Goal: Information Seeking & Learning: Learn about a topic

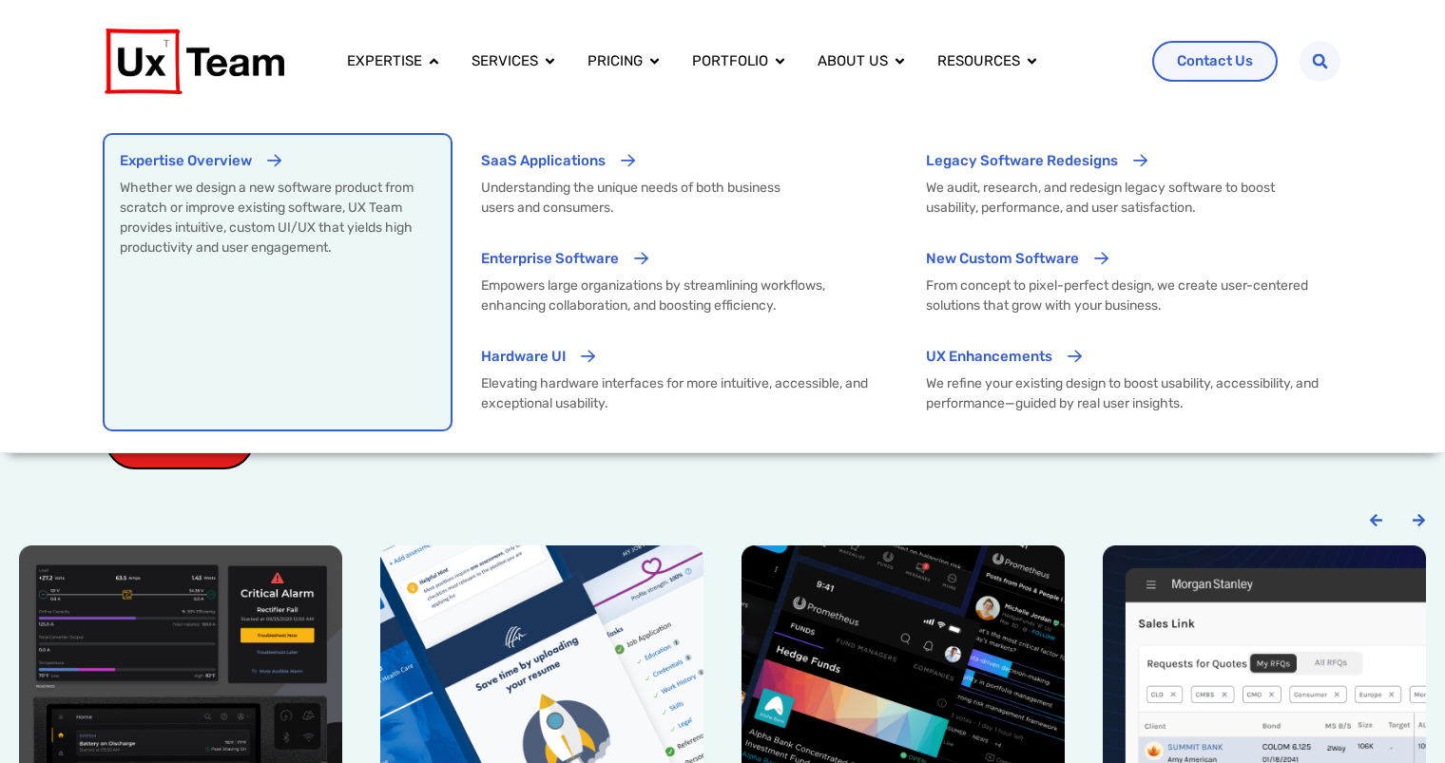
click at [292, 150] on div "Expertise Overview" at bounding box center [278, 167] width 316 height 35
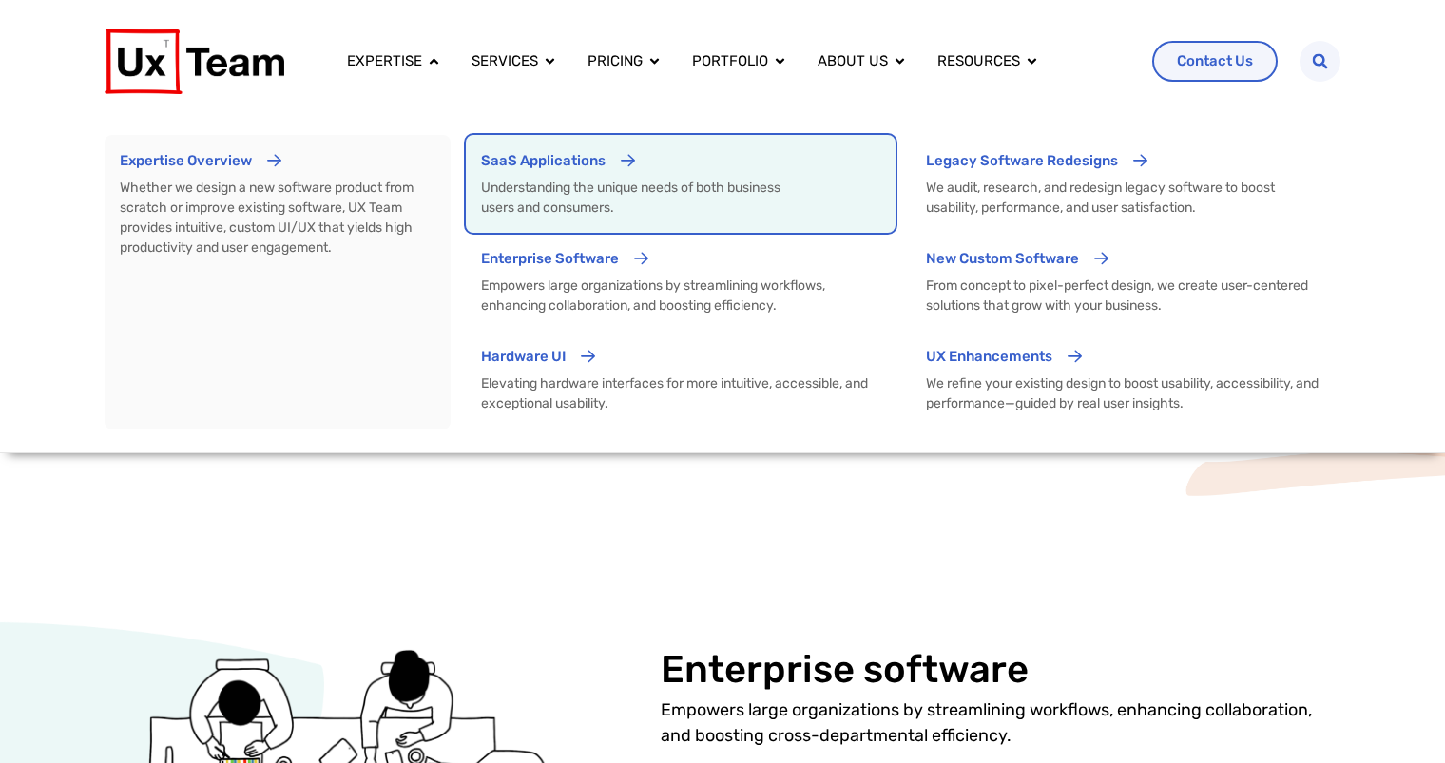
click at [645, 187] on p "Understanding the unique needs of both business users and consumers." at bounding box center [640, 198] width 319 height 40
